Goal: Information Seeking & Learning: Check status

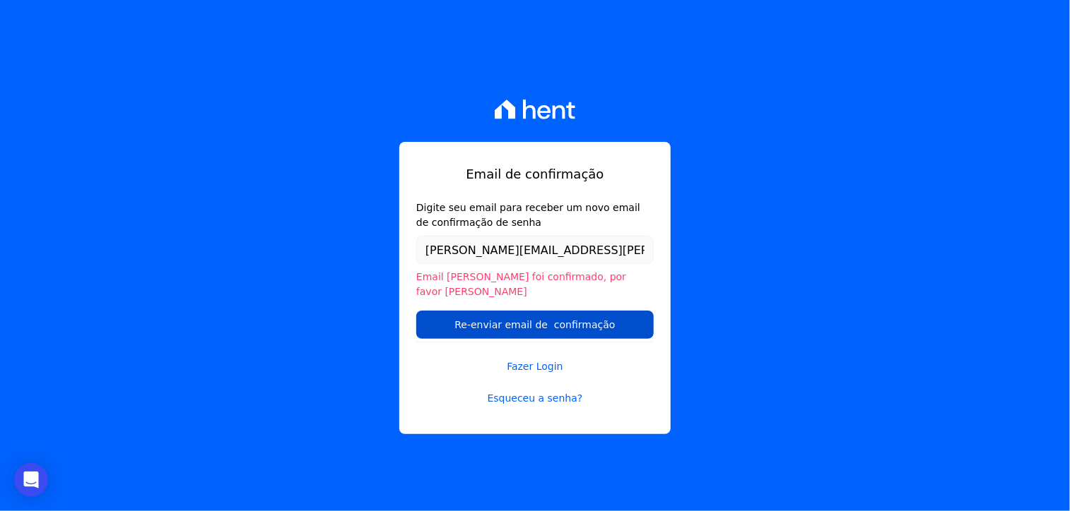
click at [603, 316] on input "Re-enviar email de confirmação" at bounding box center [534, 325] width 237 height 28
click at [557, 352] on link "Fazer Login" at bounding box center [534, 358] width 237 height 32
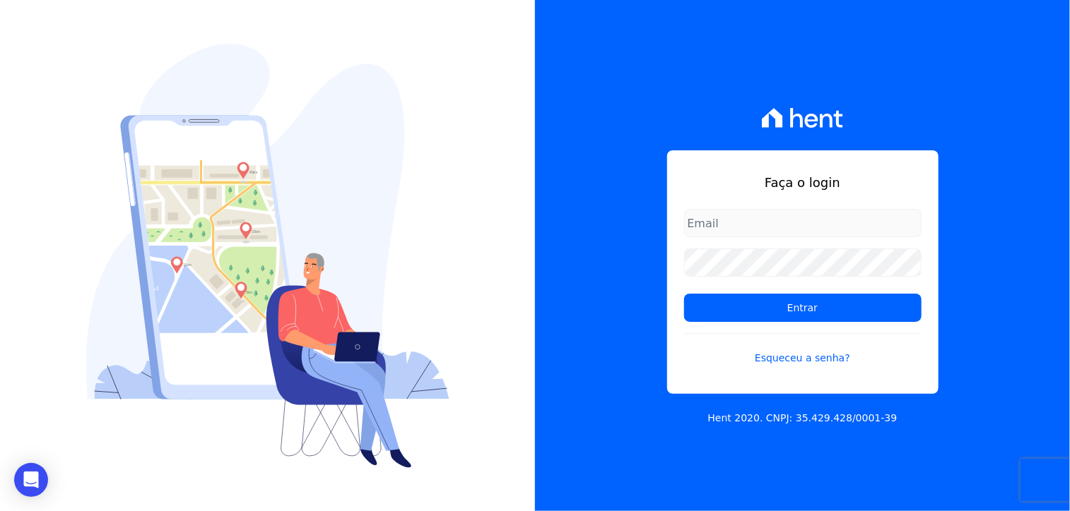
click at [754, 239] on form "Entrar Esqueceu a senha?" at bounding box center [802, 296] width 237 height 174
click at [754, 230] on input "email" at bounding box center [802, 223] width 237 height 28
type input "michele.araujo@dc4.com.br"
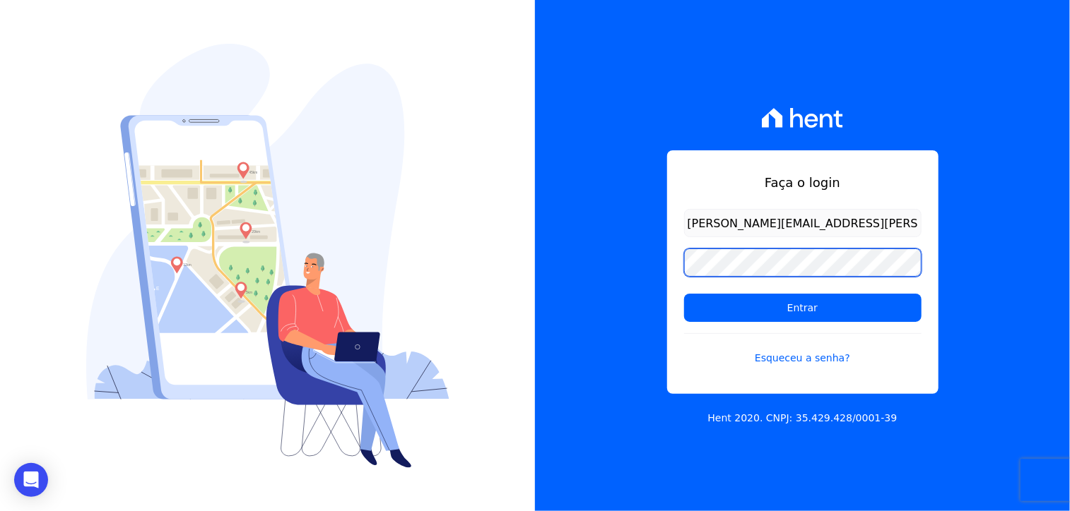
click at [684, 294] on input "Entrar" at bounding box center [802, 308] width 237 height 28
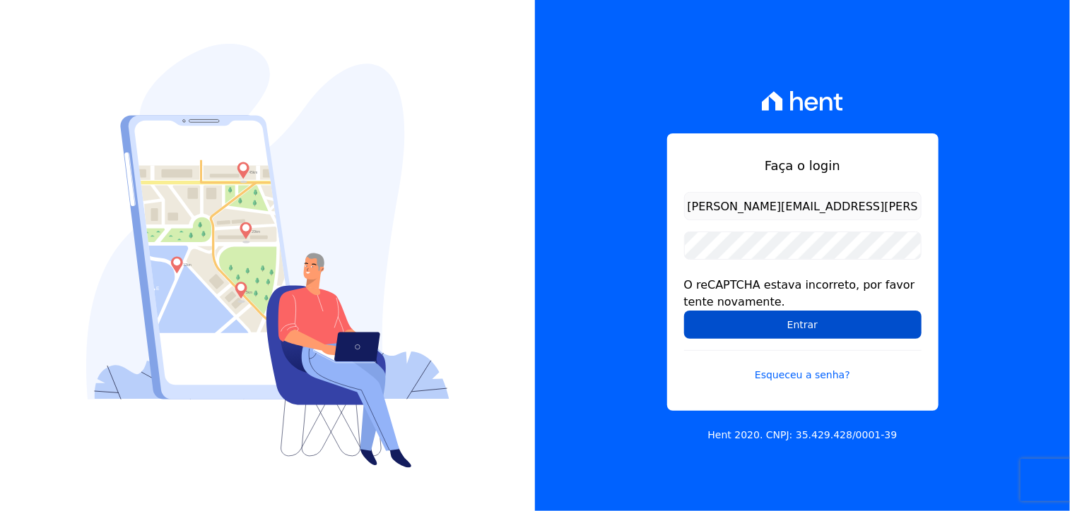
click at [822, 320] on input "Entrar" at bounding box center [802, 325] width 237 height 28
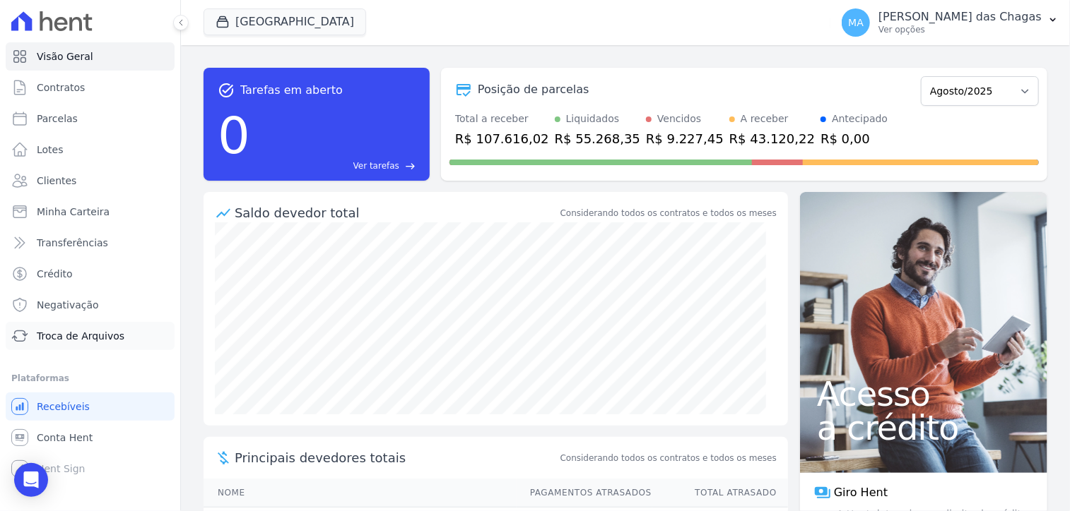
click at [102, 341] on span "Troca de Arquivos" at bounding box center [81, 336] width 88 height 14
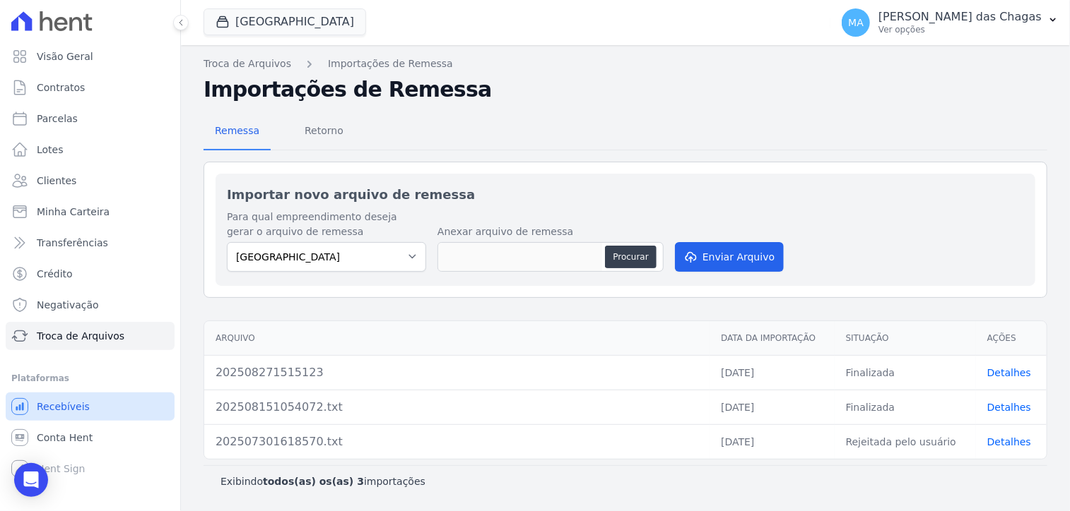
click at [96, 409] on link "Recebíveis" at bounding box center [90, 407] width 169 height 28
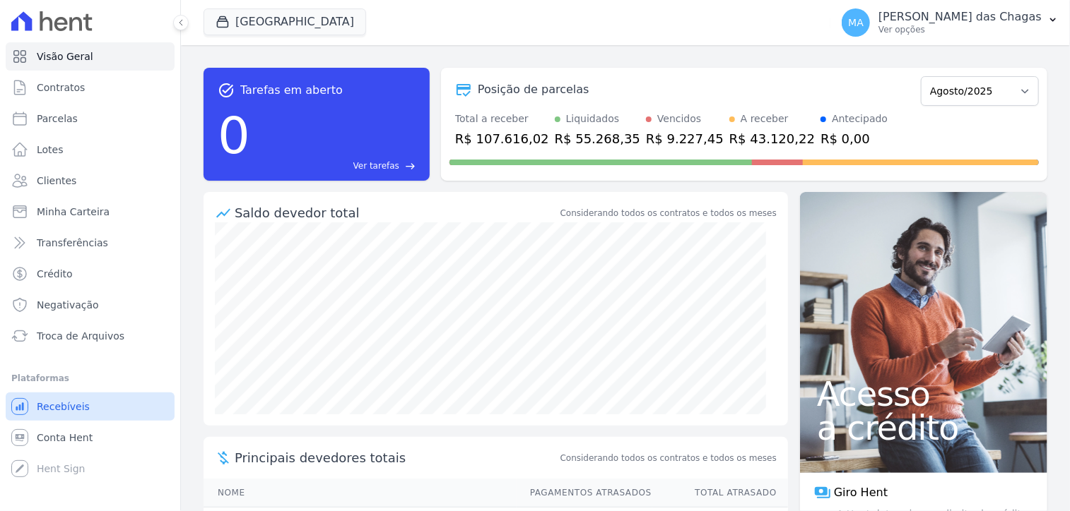
click at [96, 409] on link "Recebíveis" at bounding box center [90, 407] width 169 height 28
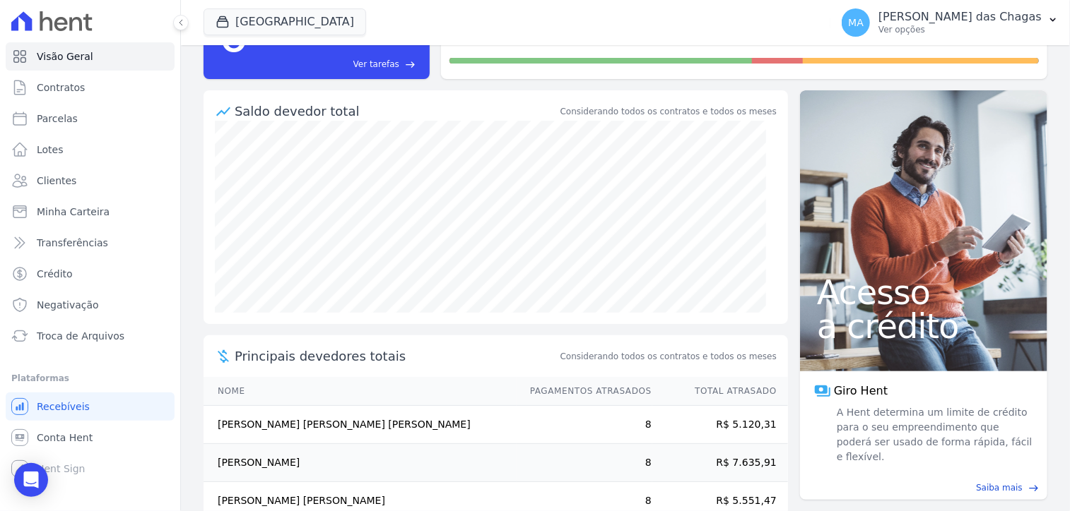
scroll to position [68, 0]
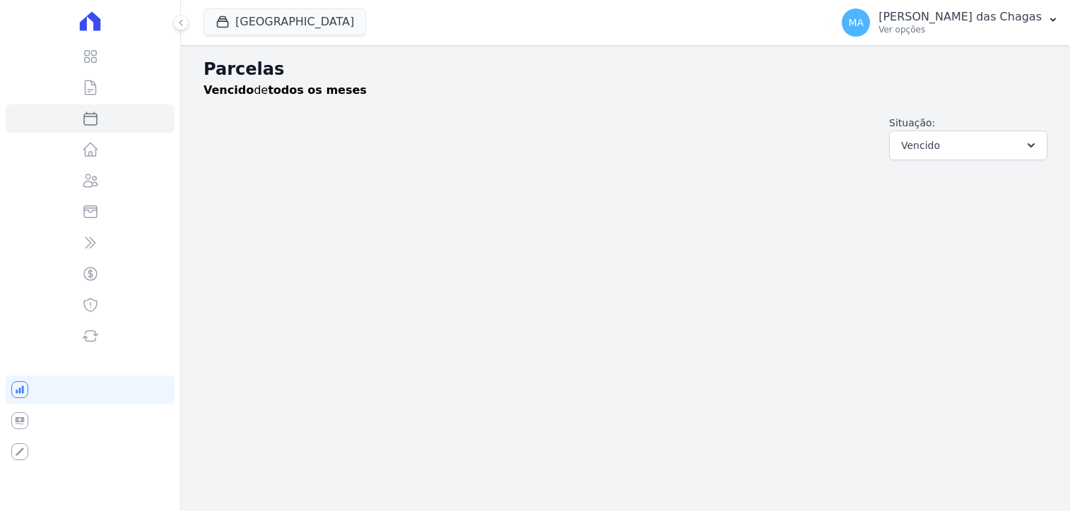
select select
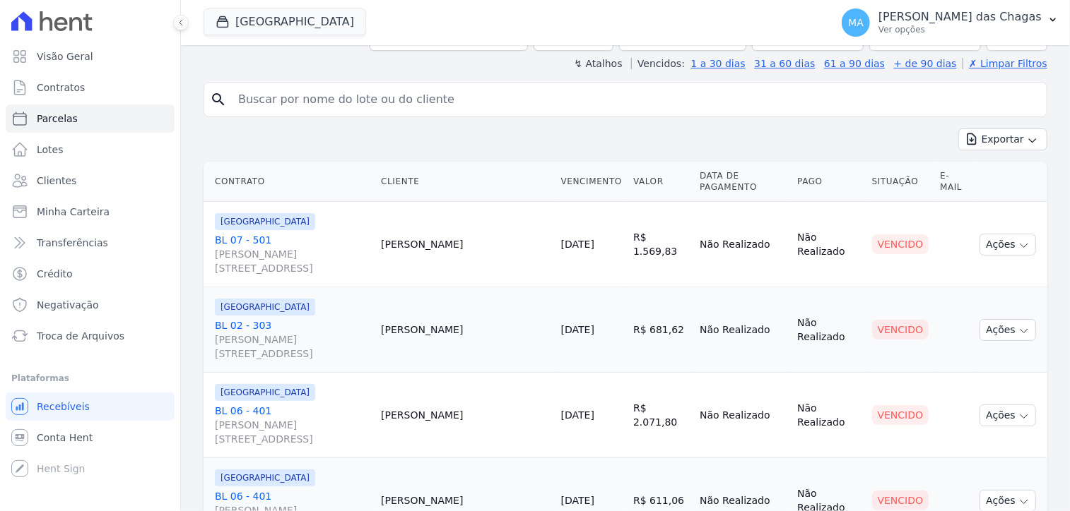
scroll to position [141, 0]
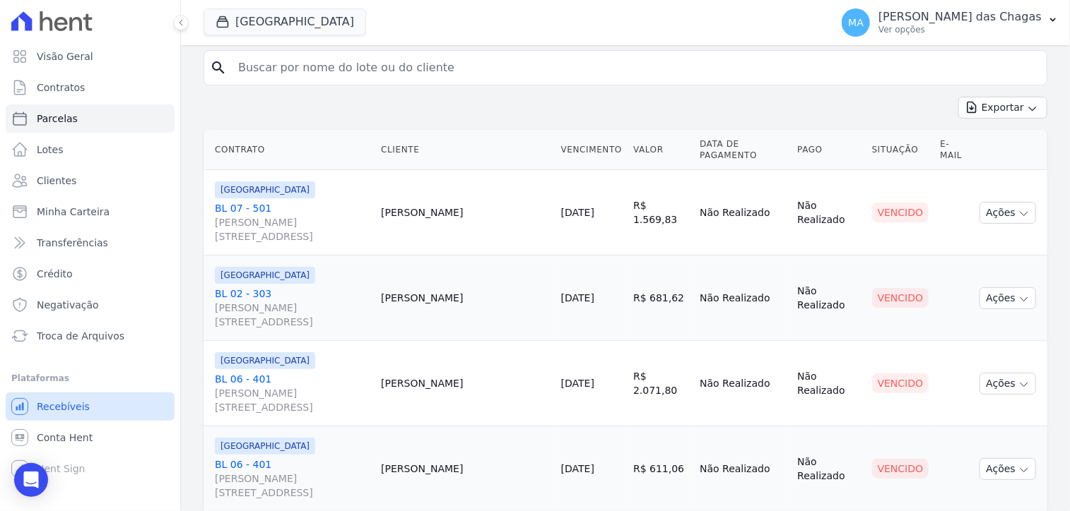
click at [62, 408] on span "Recebíveis" at bounding box center [63, 407] width 53 height 14
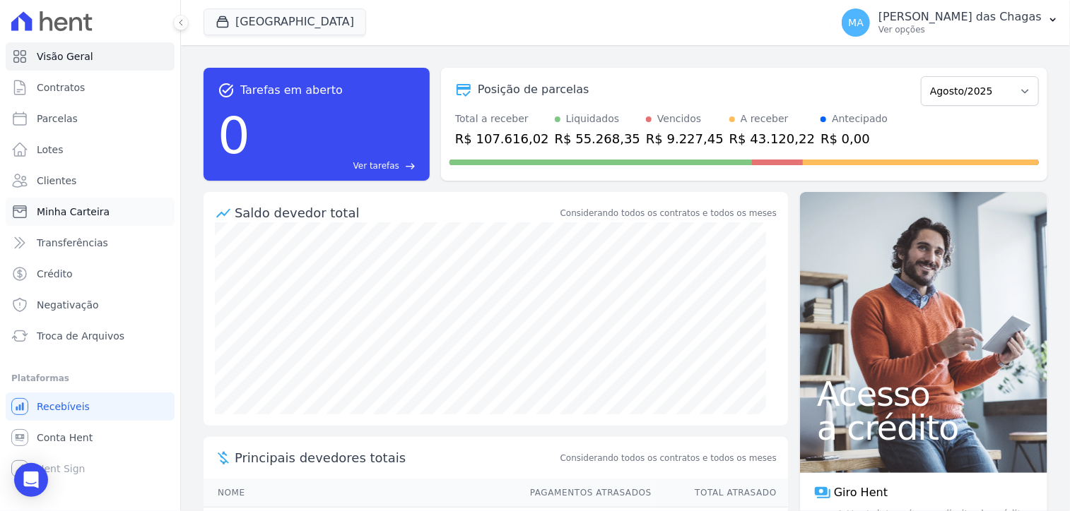
click at [117, 211] on link "Minha Carteira" at bounding box center [90, 212] width 169 height 28
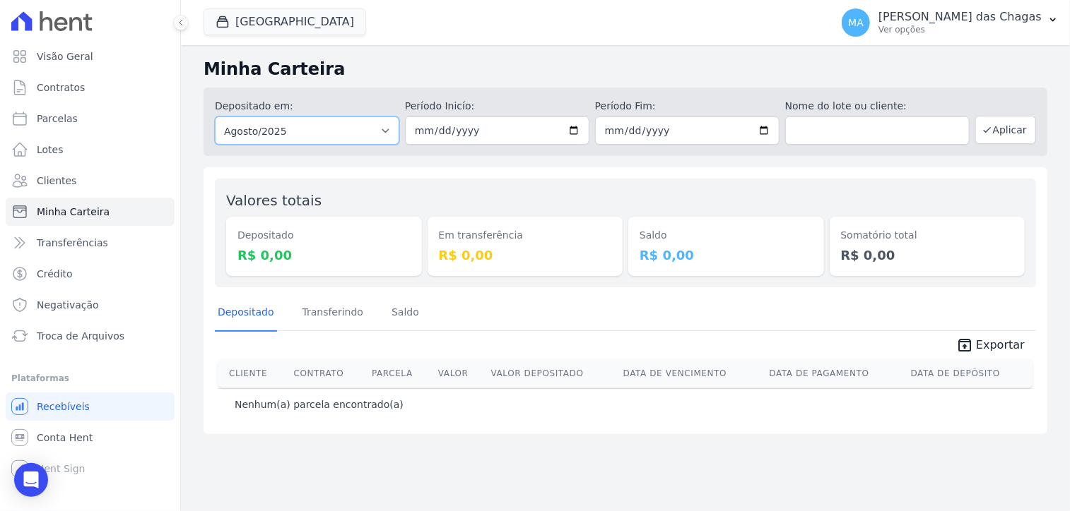
click at [352, 138] on select "Todos os meses Junho/2024 Julho/2024 Agosto/2024 Setembro/2024 Outubro/2024 Nov…" at bounding box center [307, 131] width 184 height 28
select select "07/2025"
click at [215, 117] on select "Todos os meses Junho/2024 Julho/2024 Agosto/2024 Setembro/2024 Outubro/2024 Nov…" at bounding box center [307, 131] width 184 height 28
click at [507, 138] on input "date" at bounding box center [497, 131] width 184 height 28
click at [341, 129] on select "Todos os meses Junho/2024 Julho/2024 Agosto/2024 Setembro/2024 Outubro/2024 Nov…" at bounding box center [307, 131] width 184 height 28
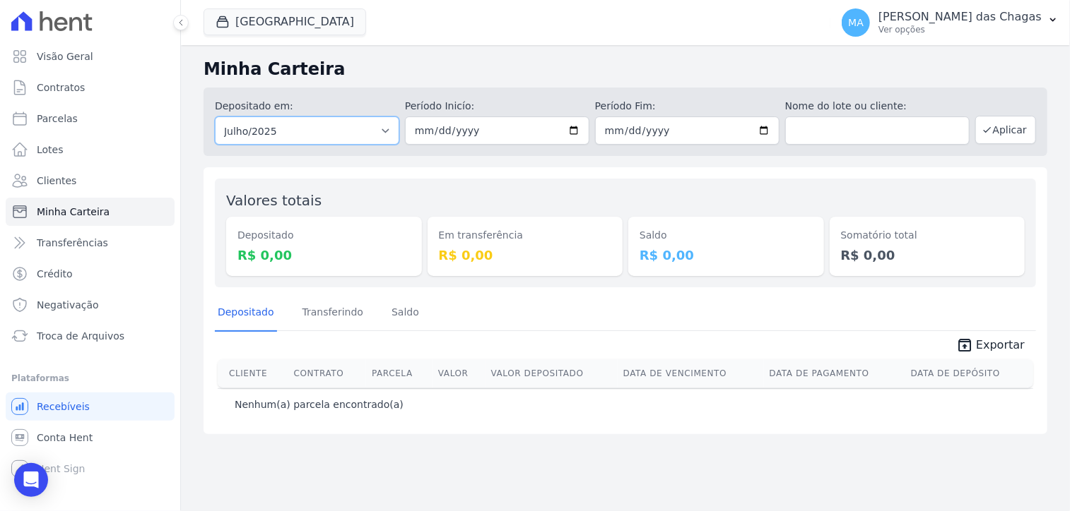
select select "06/2025"
click at [215, 117] on select "Todos os meses Junho/2024 Julho/2024 Agosto/2024 Setembro/2024 Outubro/2024 Nov…" at bounding box center [307, 131] width 184 height 28
click at [441, 133] on input "date" at bounding box center [497, 131] width 184 height 28
click at [422, 135] on input "date" at bounding box center [497, 131] width 184 height 28
type input "[DATE]"
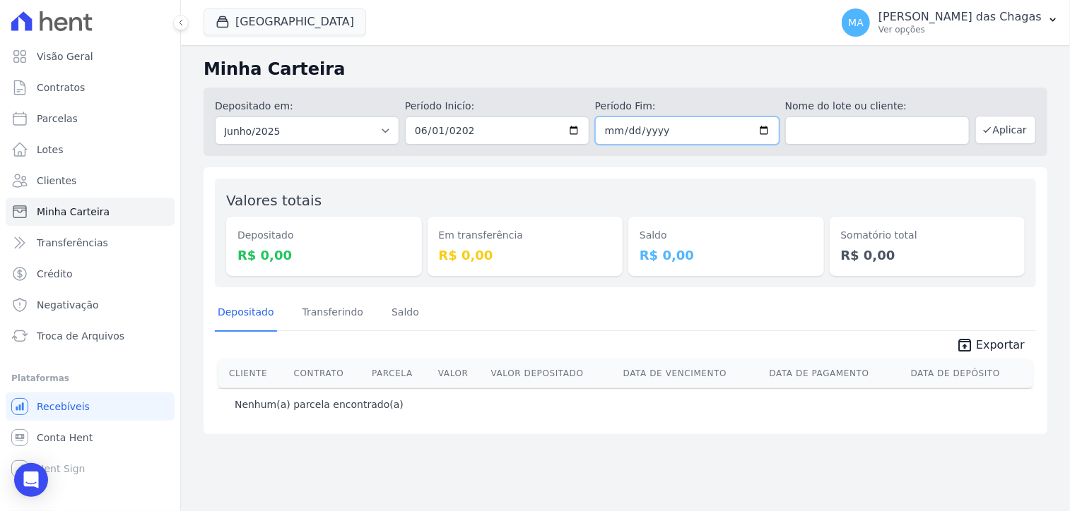
click at [721, 141] on input "date" at bounding box center [687, 131] width 184 height 28
click at [709, 134] on input "date" at bounding box center [687, 131] width 184 height 28
type input "[DATE]"
click at [1024, 124] on button "Aplicar" at bounding box center [1005, 130] width 61 height 28
click at [88, 213] on span "Minha Carteira" at bounding box center [73, 212] width 73 height 14
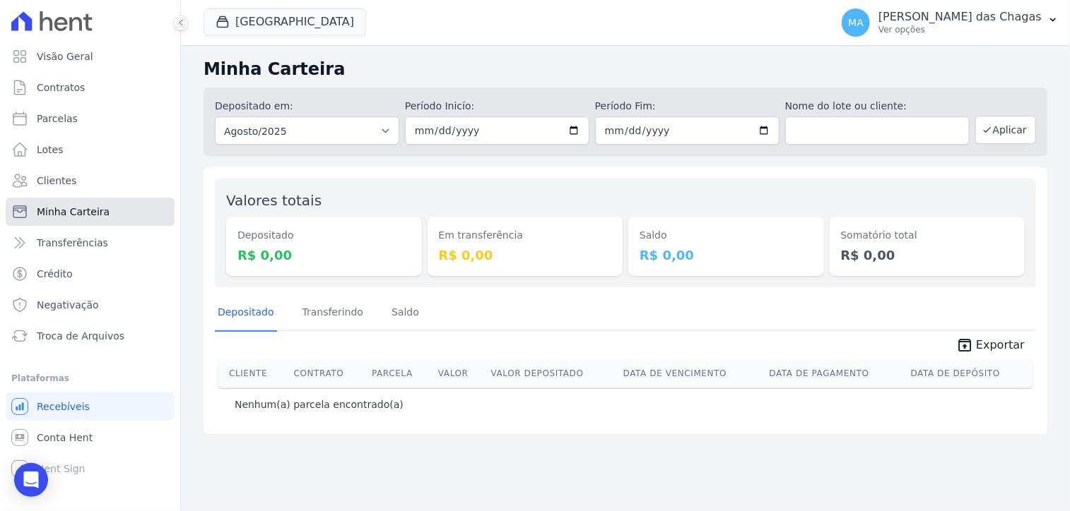
click at [88, 213] on span "Minha Carteira" at bounding box center [73, 212] width 73 height 14
click at [133, 101] on link "Contratos" at bounding box center [90, 87] width 169 height 28
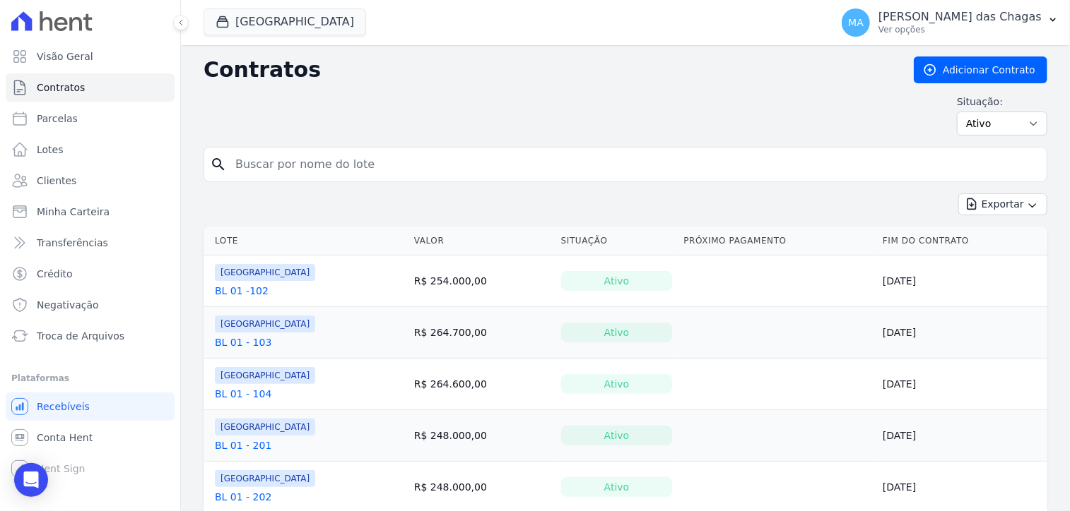
click at [124, 119] on link "Parcelas" at bounding box center [90, 119] width 169 height 28
click at [113, 118] on link "Parcelas" at bounding box center [90, 119] width 169 height 28
select select
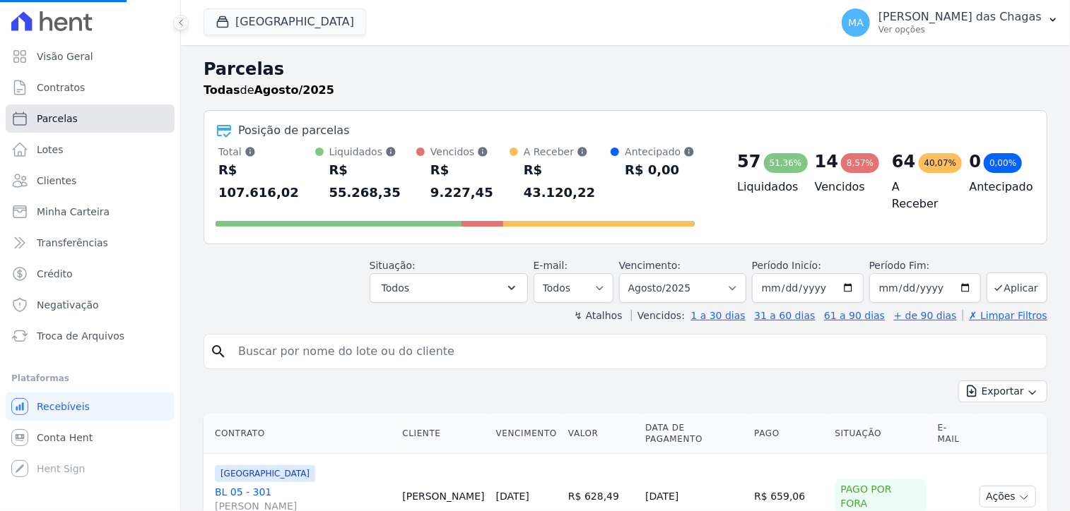
click at [113, 118] on link "Parcelas" at bounding box center [90, 119] width 169 height 28
select select
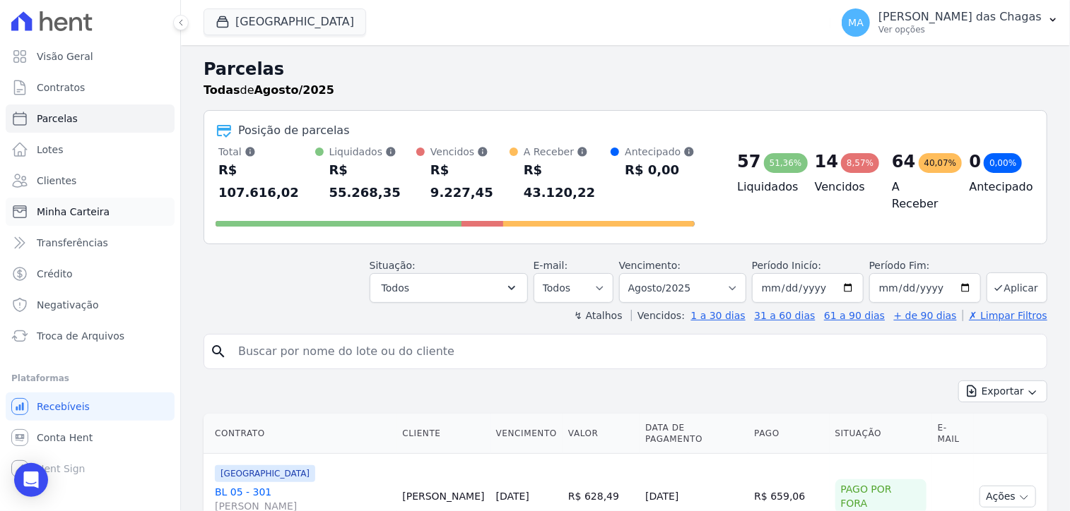
click at [108, 211] on link "Minha Carteira" at bounding box center [90, 212] width 169 height 28
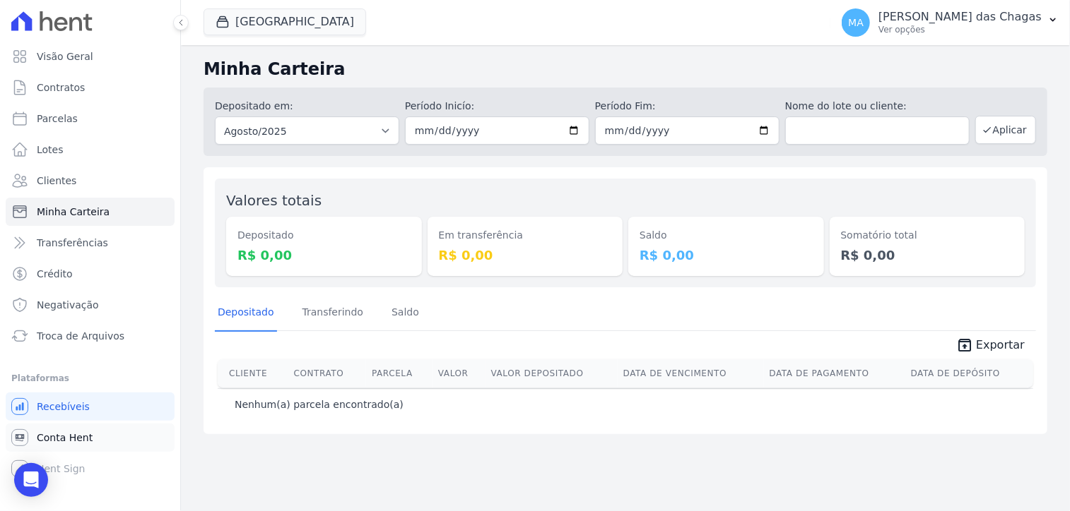
click at [48, 442] on span "Conta Hent" at bounding box center [65, 438] width 56 height 14
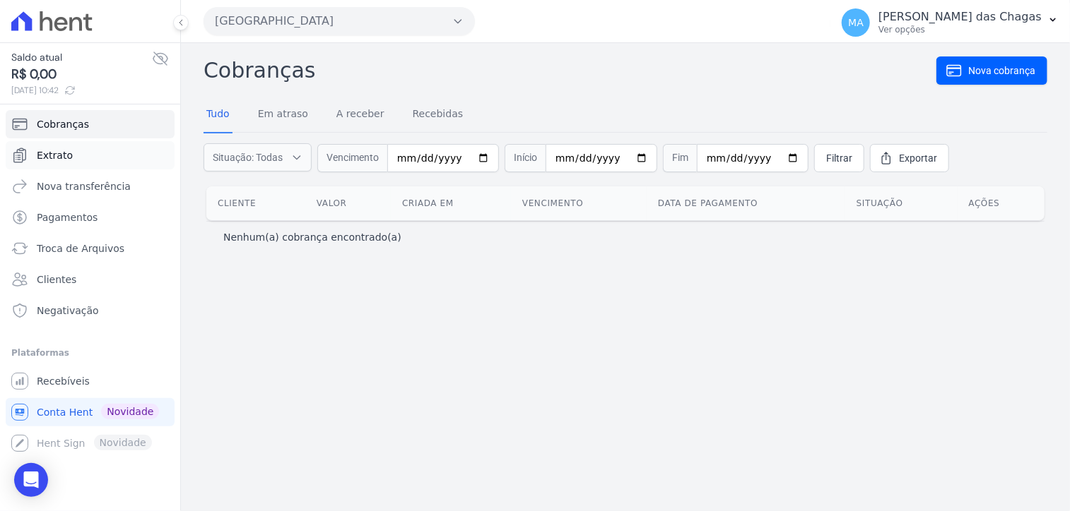
click at [107, 153] on link "Extrato" at bounding box center [90, 155] width 169 height 28
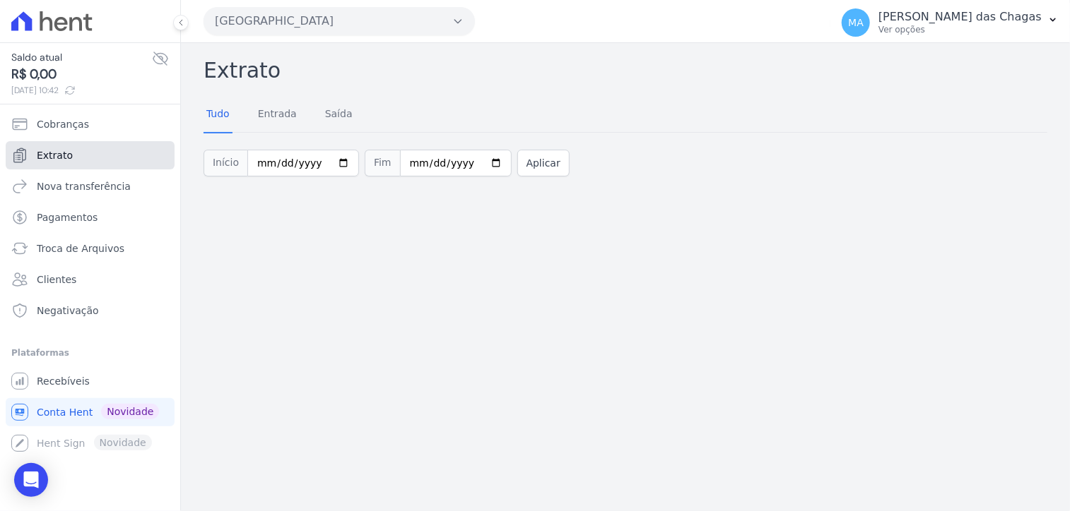
click at [90, 160] on link "Extrato" at bounding box center [90, 155] width 169 height 28
click at [276, 166] on input "2025-08-01" at bounding box center [303, 163] width 112 height 27
click at [283, 117] on link "Entrada" at bounding box center [277, 115] width 45 height 37
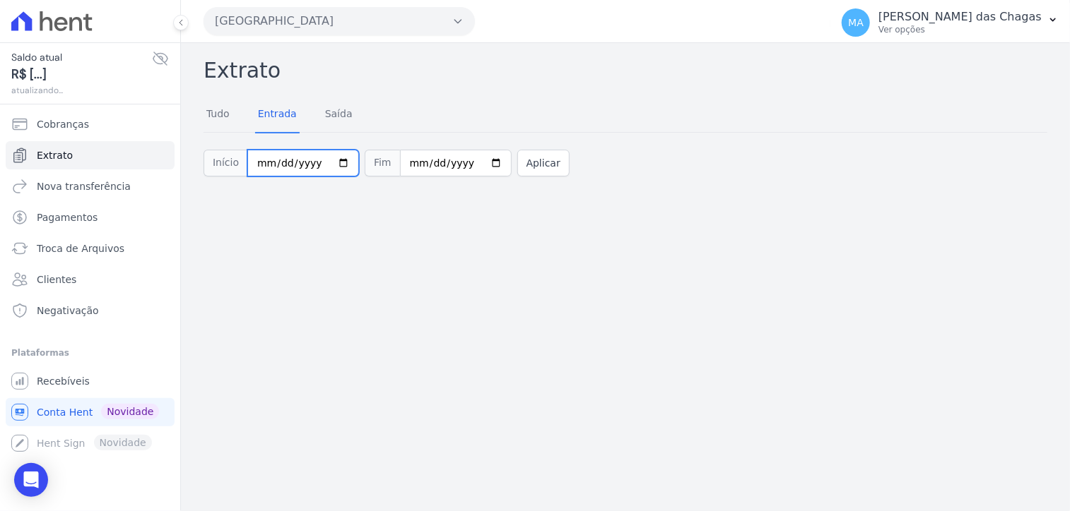
click at [278, 163] on input "2025-08-01" at bounding box center [303, 163] width 112 height 27
type input "[DATE]"
click at [523, 166] on button "Aplicar" at bounding box center [543, 163] width 52 height 27
click at [211, 109] on link "Tudo" at bounding box center [217, 115] width 29 height 37
click at [517, 167] on button "Aplicar" at bounding box center [543, 163] width 52 height 27
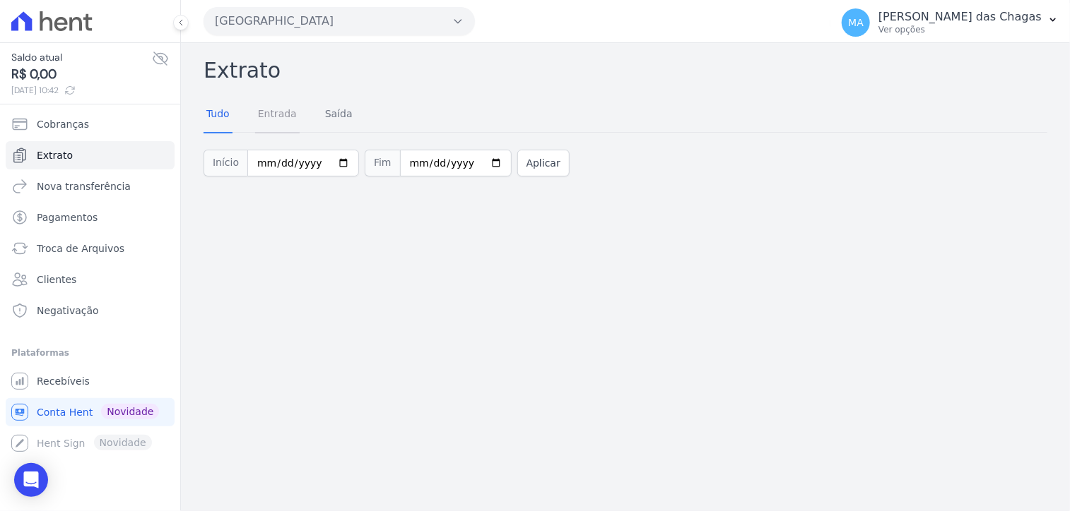
click at [280, 120] on link "Entrada" at bounding box center [277, 115] width 45 height 37
click at [345, 117] on link "Saída" at bounding box center [338, 115] width 33 height 37
click at [517, 170] on button "Aplicar" at bounding box center [543, 163] width 52 height 27
click at [747, 318] on div "Extrato Tudo Entrada [GEOGRAPHIC_DATA] Início [DATE] Fim [DATE] Aplicar" at bounding box center [625, 277] width 889 height 468
click at [136, 147] on link "Extrato" at bounding box center [90, 155] width 169 height 28
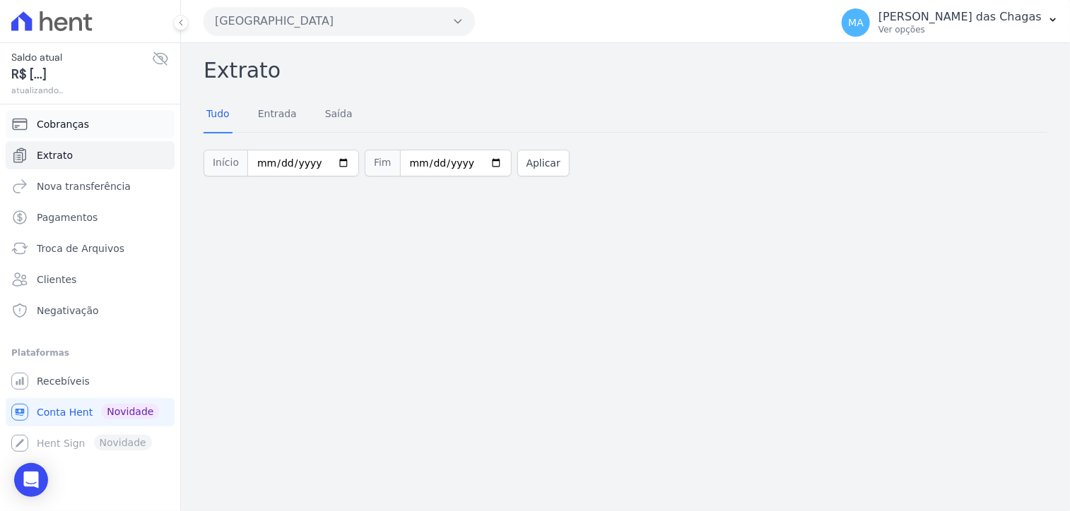
click at [119, 129] on link "Cobranças" at bounding box center [90, 124] width 169 height 28
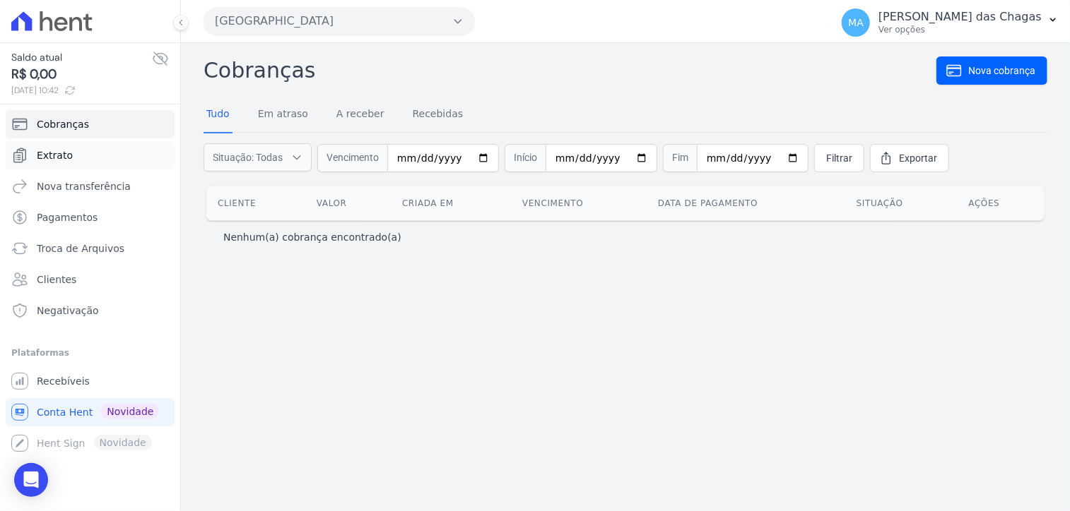
click at [127, 156] on link "Extrato" at bounding box center [90, 155] width 169 height 28
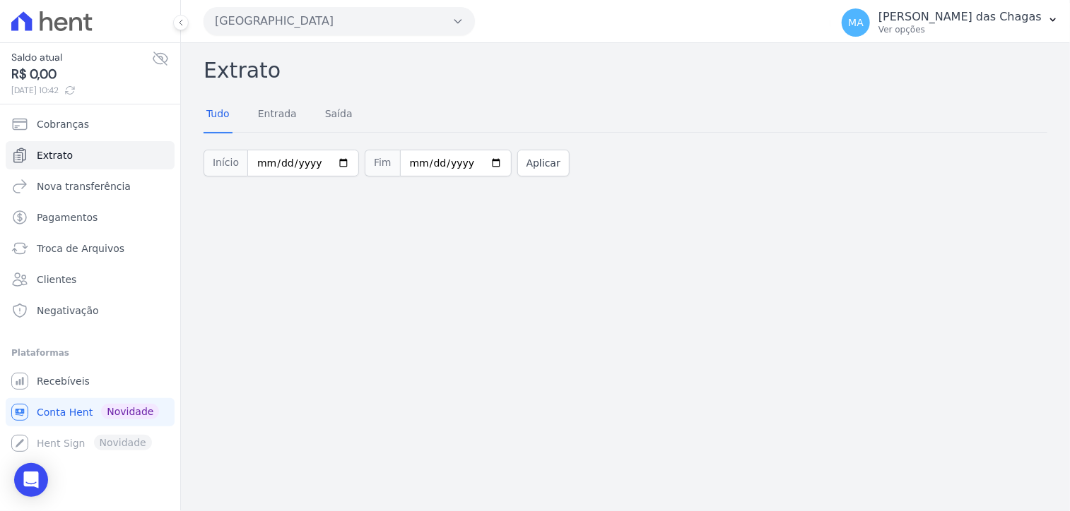
click at [601, 152] on div "Início [DATE] Fim [DATE] Aplicar" at bounding box center [625, 161] width 844 height 59
